Goal: Information Seeking & Learning: Find specific page/section

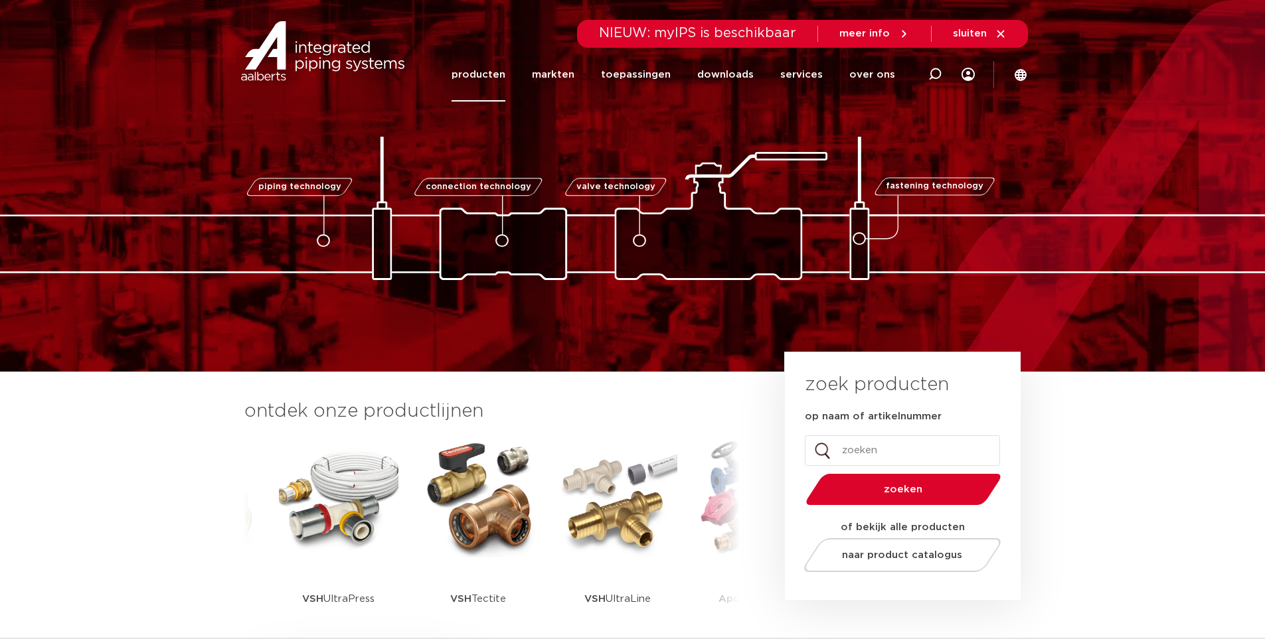
click at [477, 78] on link "producten" at bounding box center [479, 75] width 54 height 54
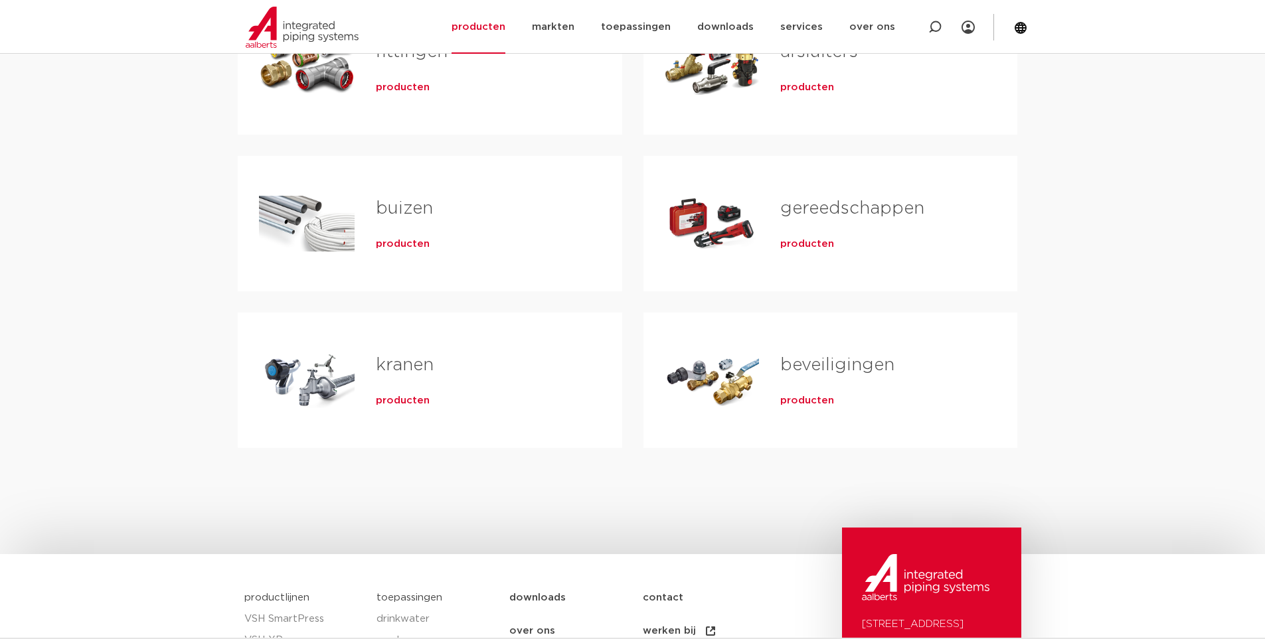
scroll to position [66, 0]
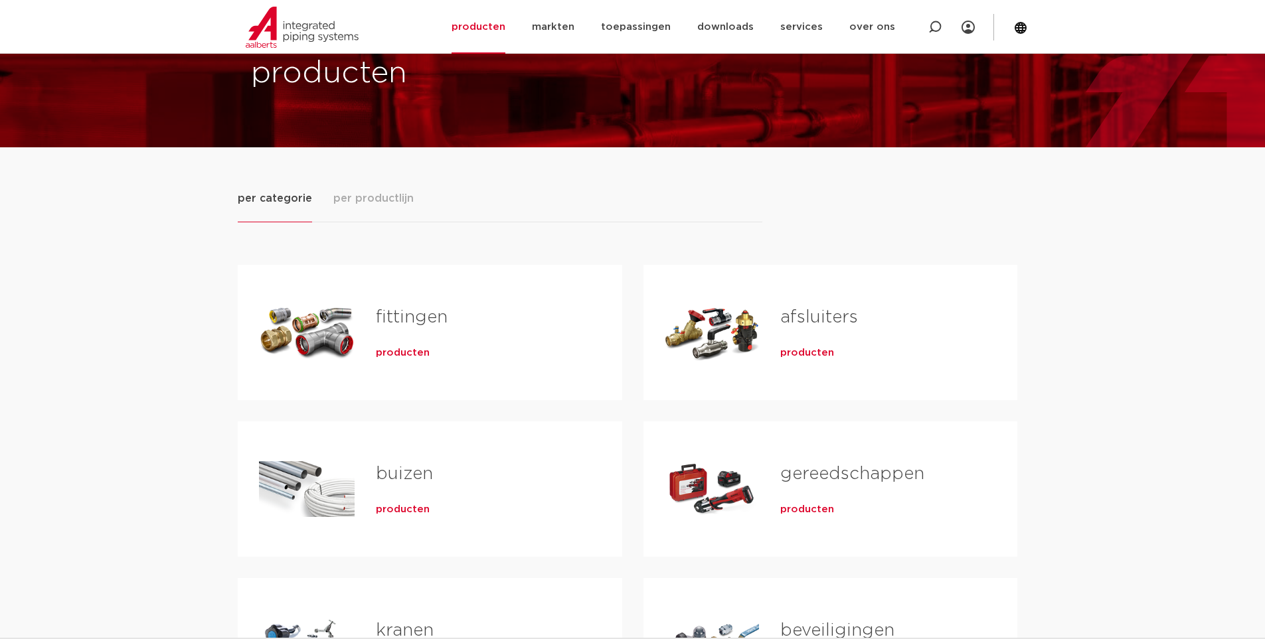
click at [814, 357] on span "producten" at bounding box center [807, 353] width 54 height 13
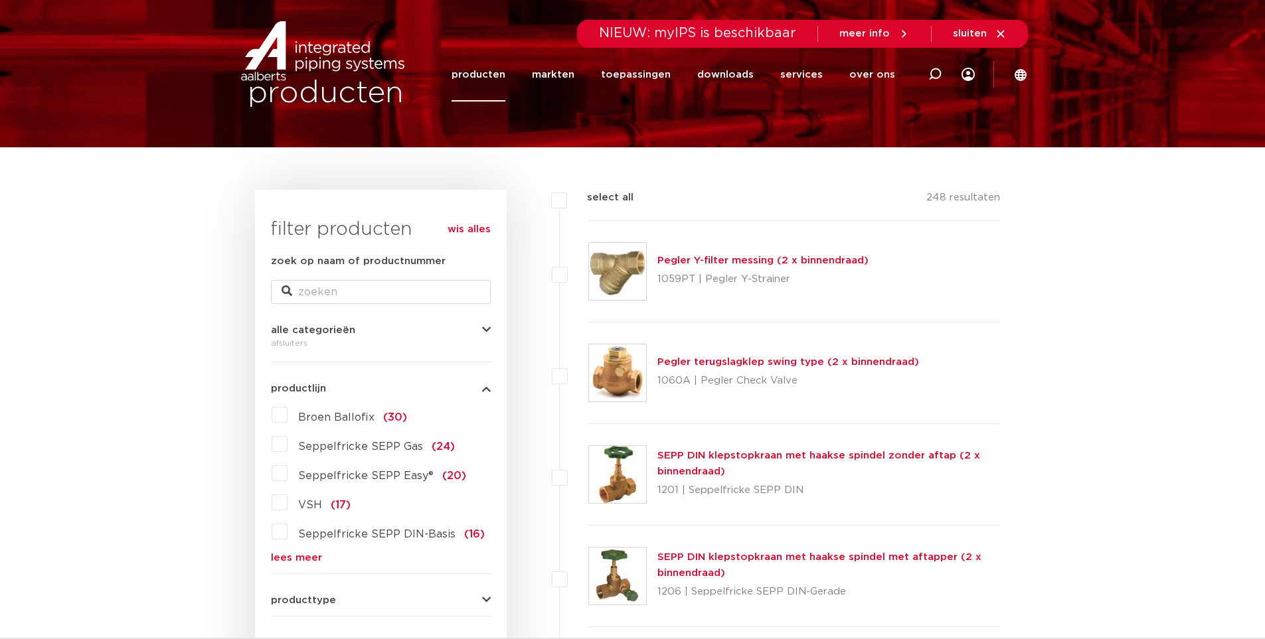
scroll to position [133, 0]
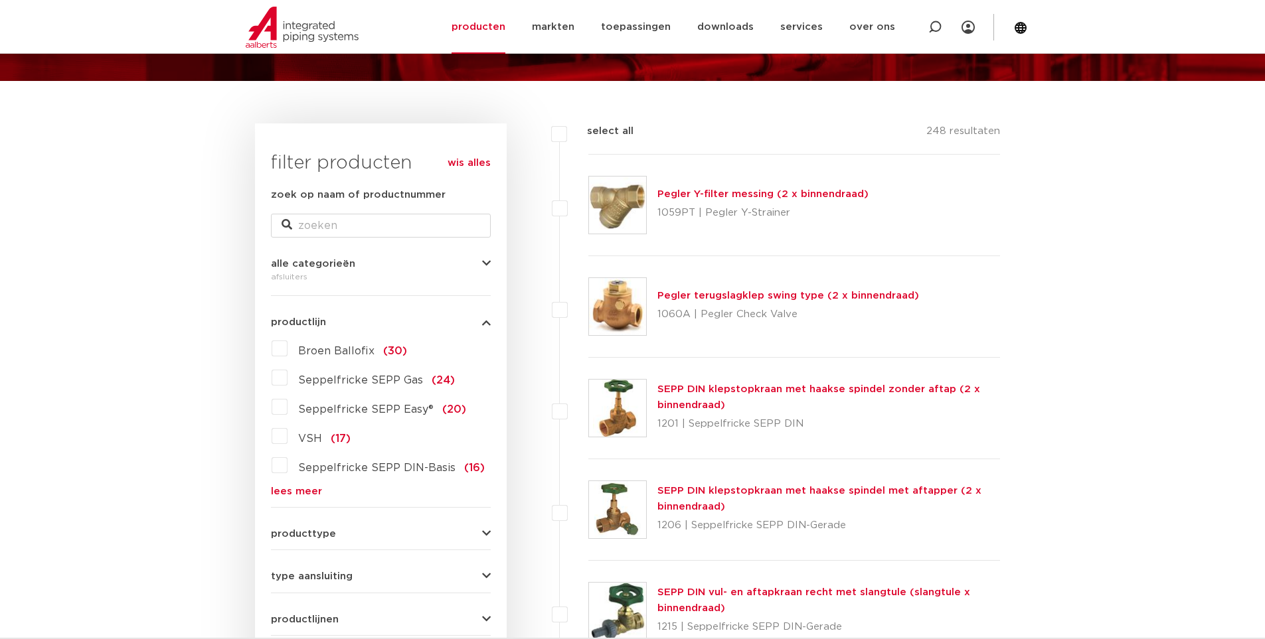
click at [293, 491] on link "lees meer" at bounding box center [381, 492] width 220 height 10
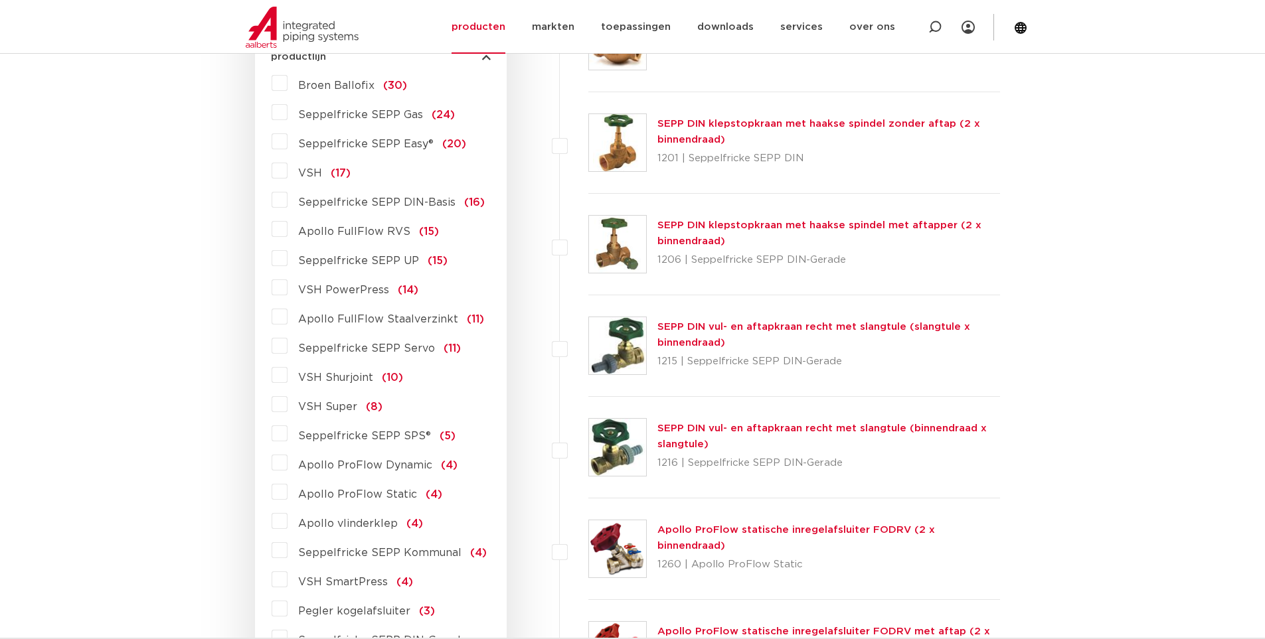
scroll to position [66, 0]
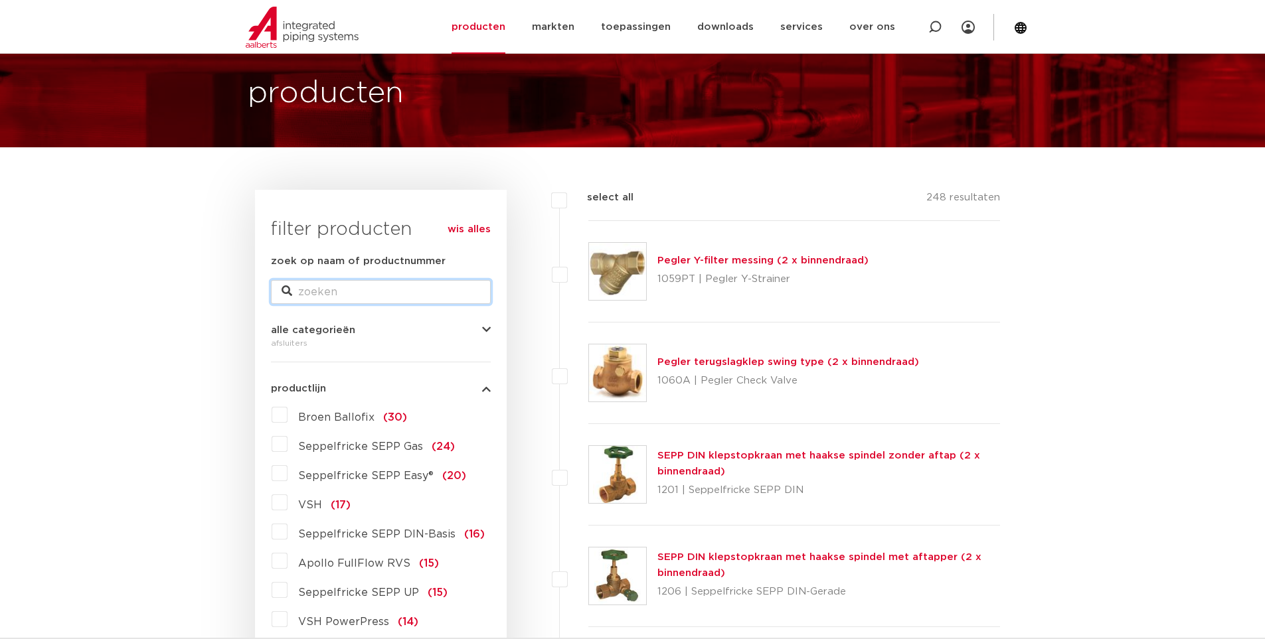
click at [363, 284] on input "zoek op naam of productnummer" at bounding box center [381, 292] width 220 height 24
type input "gaskraan"
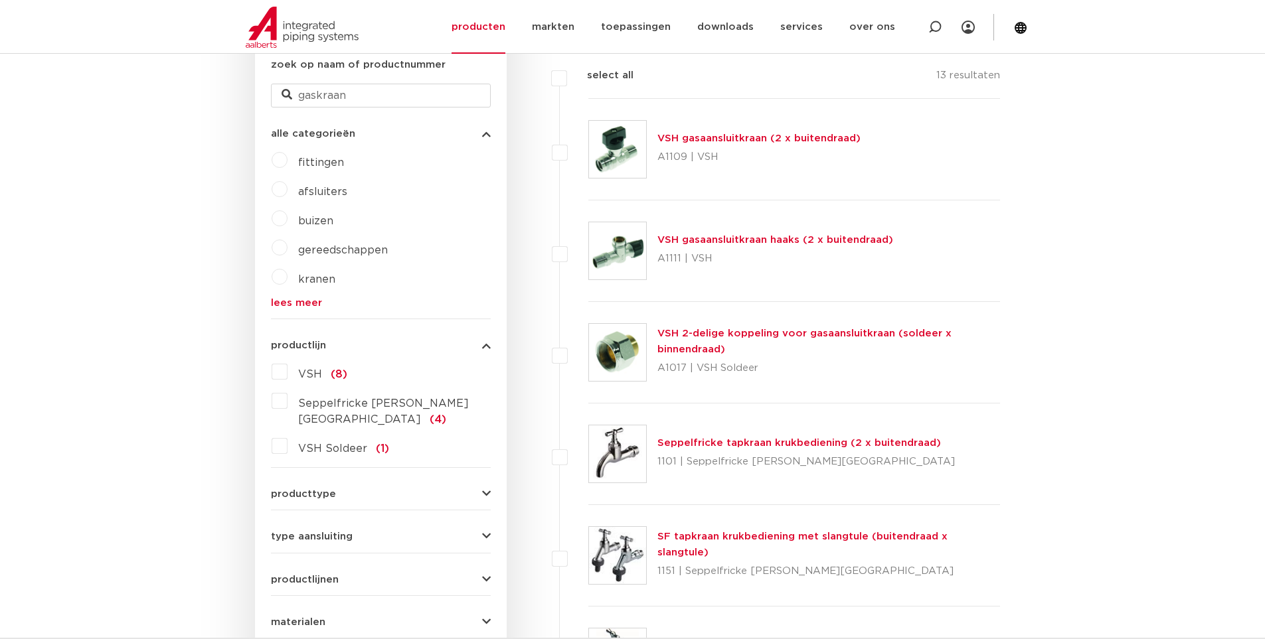
scroll to position [465, 0]
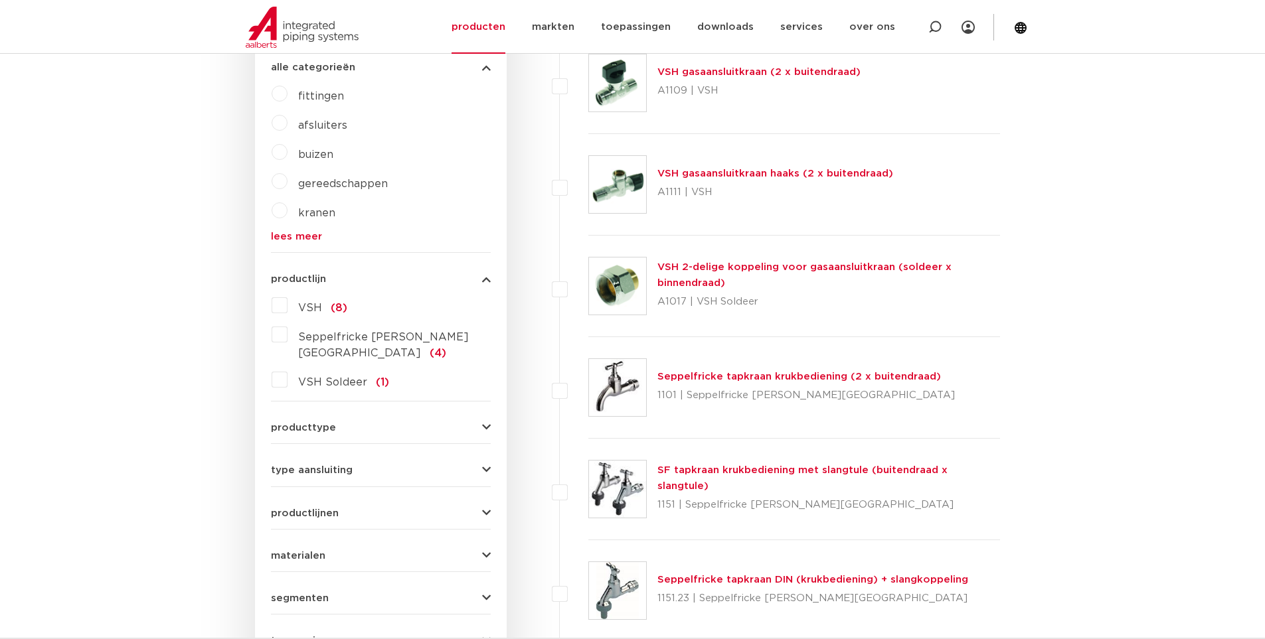
click at [366, 468] on form "zoek op naam of productnummer gaskraan alle categorieën fittingen afsluiters bu…" at bounding box center [381, 345] width 220 height 709
click at [378, 455] on div "type aansluiting G - buitendraad gas cilindrisch (BSPP) (8) M - buitendraad met…" at bounding box center [381, 465] width 220 height 21
click at [484, 465] on icon "button" at bounding box center [486, 470] width 9 height 10
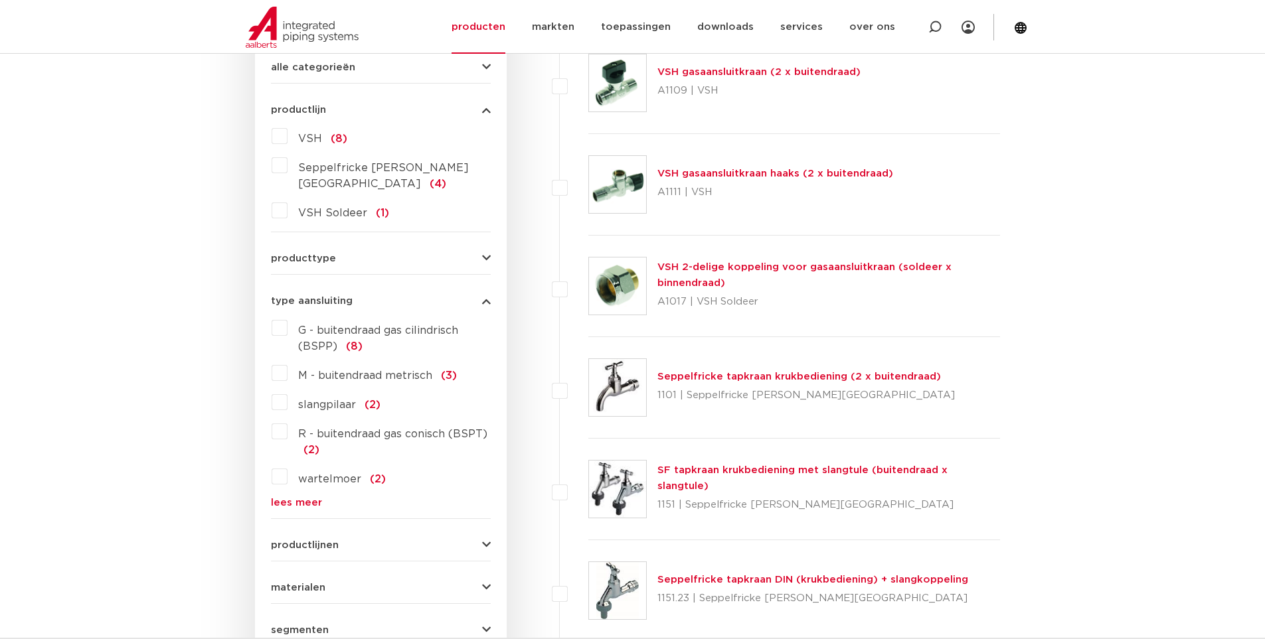
click at [297, 498] on link "lees meer" at bounding box center [381, 503] width 220 height 10
click at [299, 527] on link "lees minder" at bounding box center [381, 532] width 220 height 10
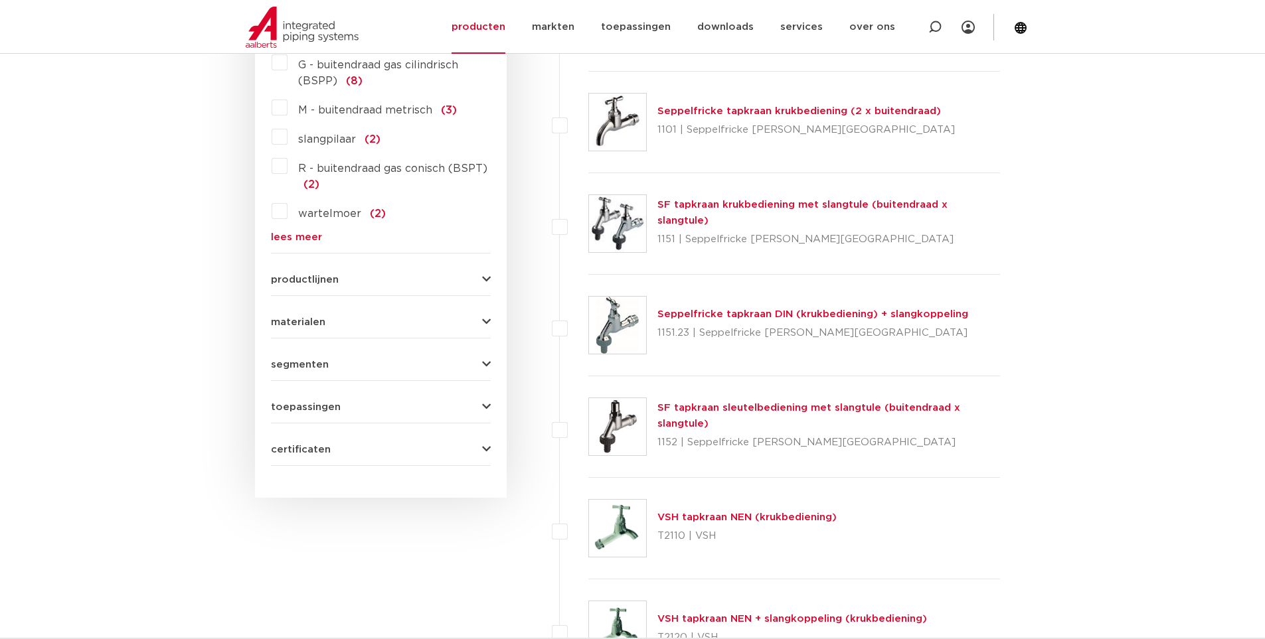
scroll to position [930, 0]
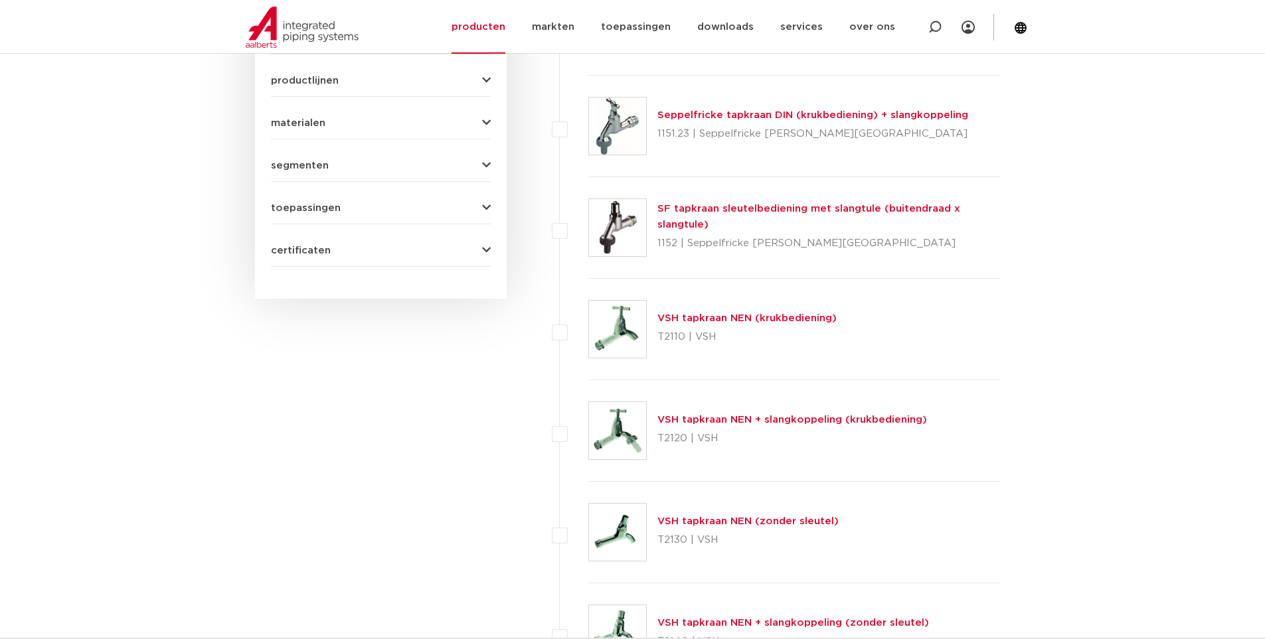
click at [439, 161] on button "segmenten" at bounding box center [381, 166] width 220 height 10
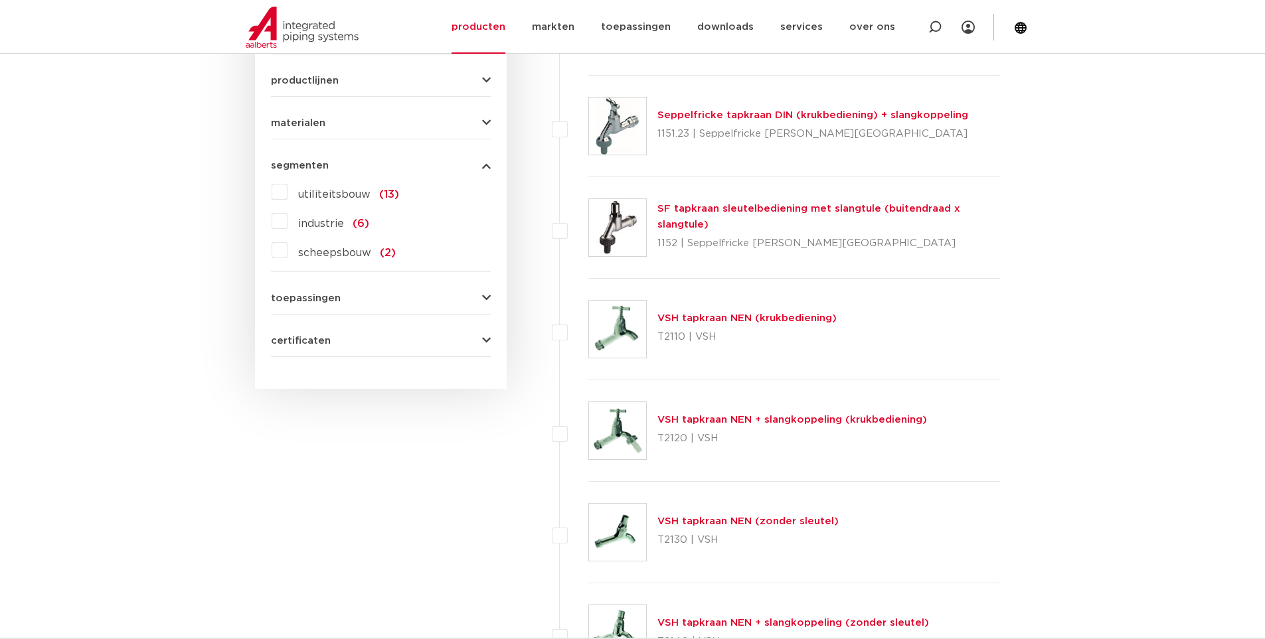
scroll to position [797, 0]
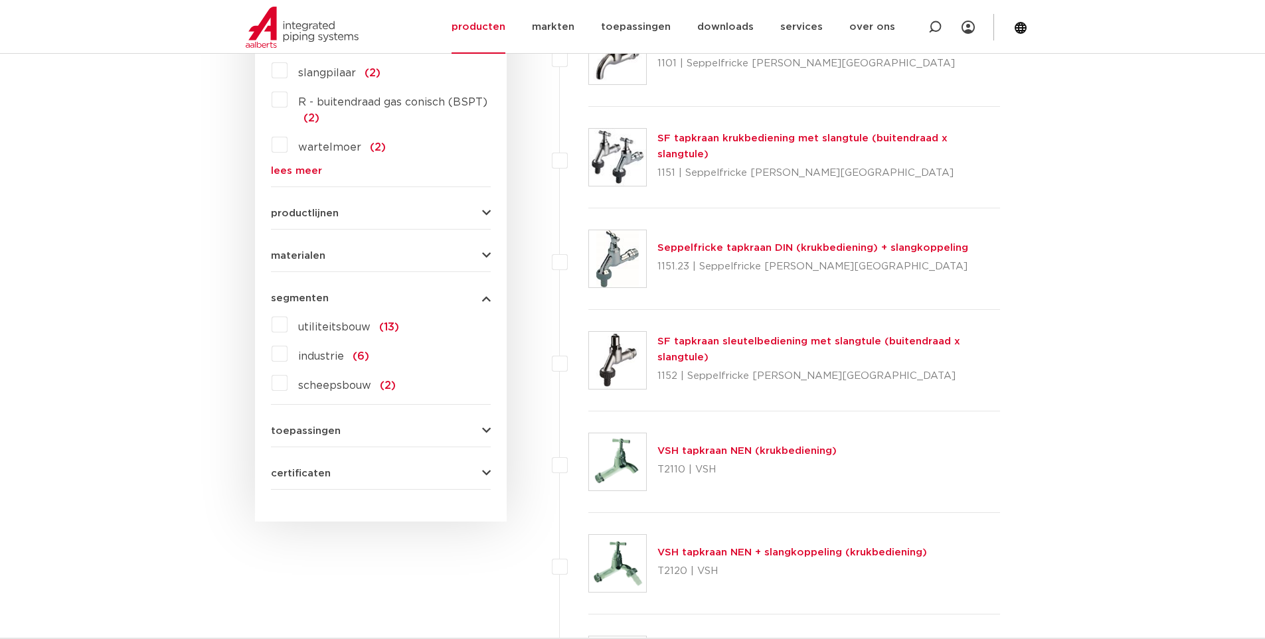
click at [331, 220] on form "zoek op naam of productnummer gaskraan alle categorieën fittingen afsluiters bu…" at bounding box center [381, 74] width 220 height 831
click at [361, 209] on button "productlijnen" at bounding box center [381, 214] width 220 height 10
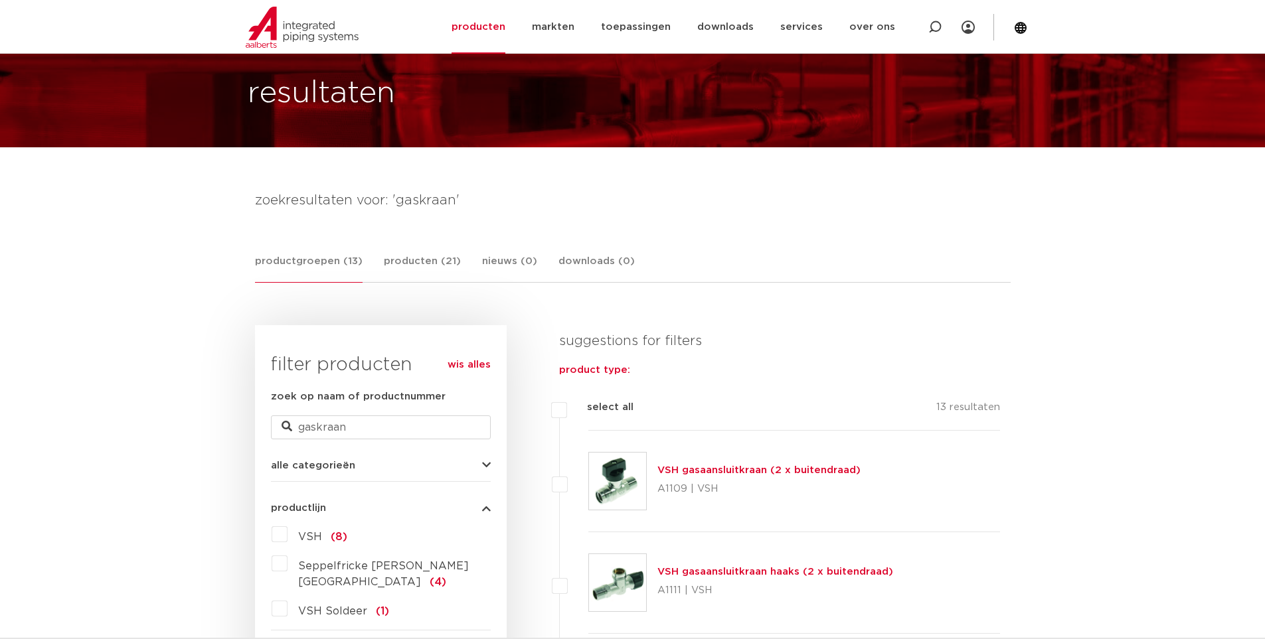
scroll to position [0, 0]
